Goal: Use online tool/utility: Utilize a website feature to perform a specific function

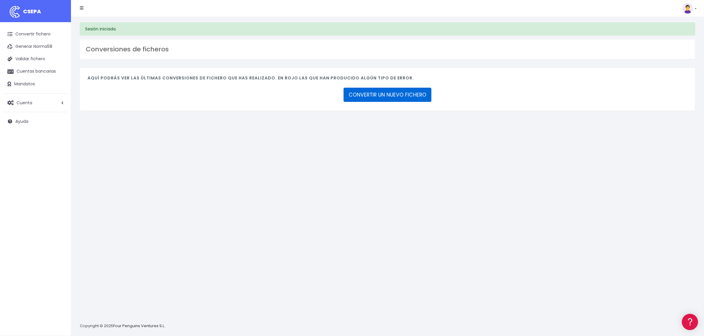
click at [404, 98] on link "CONVERTIR UN NUEVO FICHERO" at bounding box center [387, 95] width 88 height 14
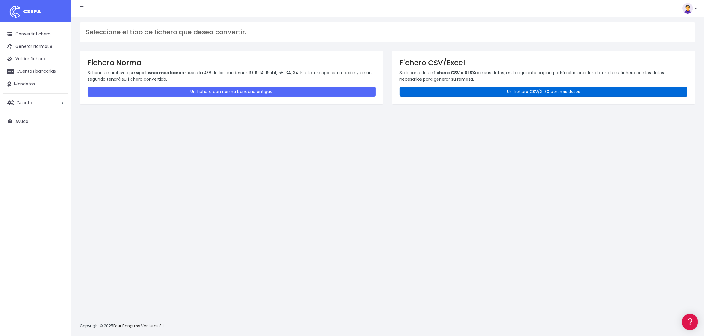
click at [485, 89] on link "Un fichero CSV/XLSX con mis datos" at bounding box center [544, 92] width 288 height 10
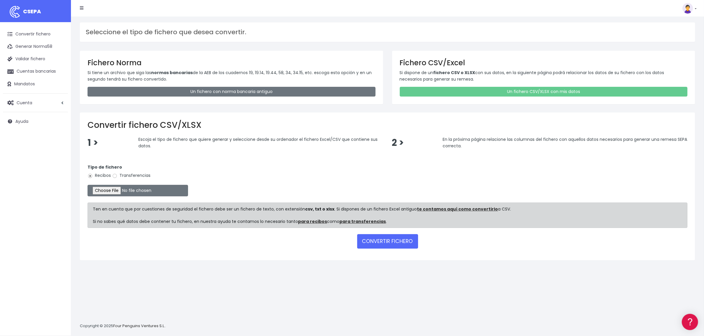
click at [127, 174] on label "Transferencias" at bounding box center [131, 176] width 38 height 6
click at [117, 174] on input "Transferencias" at bounding box center [114, 176] width 5 height 5
radio input "true"
click at [113, 193] on input "file" at bounding box center [137, 191] width 100 height 12
type input "C:\fakepath\2509232 SESS LKX 5833 FICHER.xlsx"
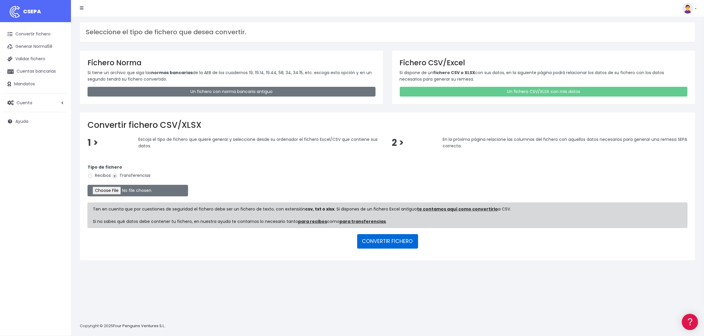
click at [379, 235] on button "CONVERTIR FICHERO" at bounding box center [387, 241] width 61 height 14
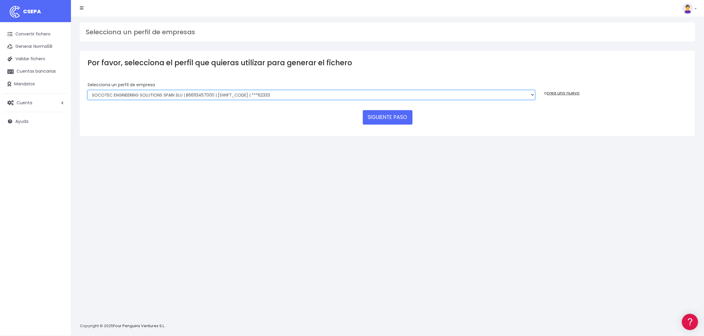
click at [261, 94] on select "SOCOTEC ENGINEERING SOLUTIONS SPAIN SLU | B66113457000 | CAIXESBBXXX | ***45833…" at bounding box center [310, 95] width 447 height 10
select select "2692"
click at [87, 90] on select "SOCOTEC ENGINEERING SOLUTIONS SPAIN SLU | B66113457000 | CAIXESBBXXX | ***45833…" at bounding box center [310, 95] width 447 height 10
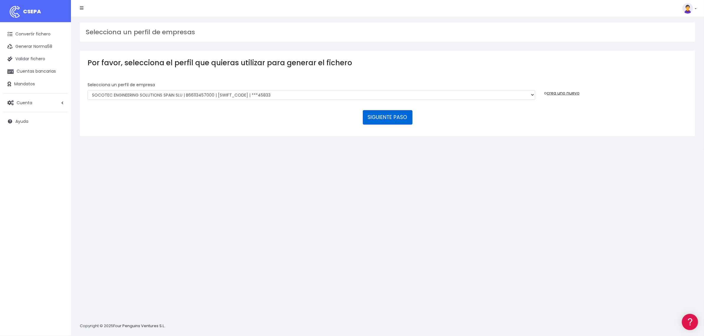
click at [377, 118] on button "SIGUIENTE PASO" at bounding box center [388, 117] width 50 height 14
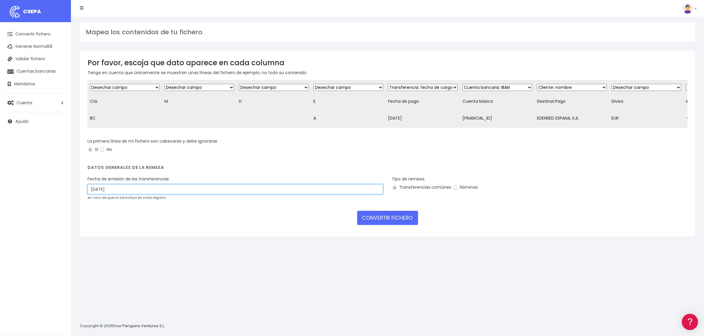
click at [113, 194] on input "25/09/2025" at bounding box center [235, 189] width 296 height 10
click at [106, 262] on td "23" at bounding box center [102, 261] width 9 height 9
type input "23/09/2025"
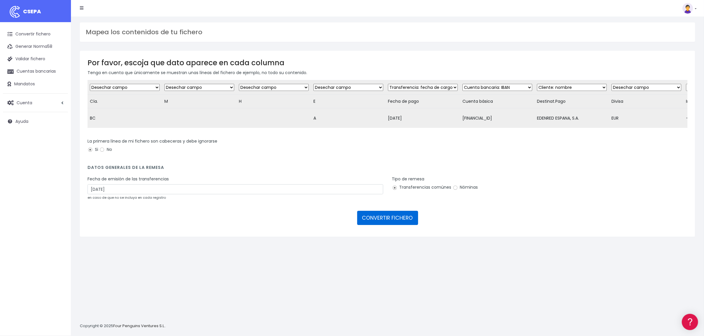
click at [399, 221] on button "CONVERTIR FICHERO" at bounding box center [387, 218] width 61 height 14
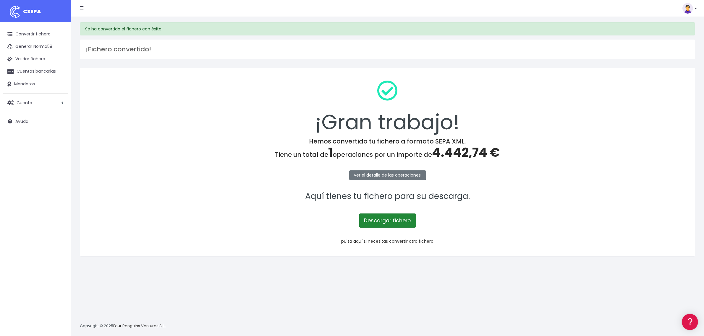
drag, startPoint x: 0, startPoint y: 0, endPoint x: 399, endPoint y: 221, distance: 456.4
click at [399, 221] on link "Descargar fichero" at bounding box center [387, 221] width 57 height 14
